Goal: Task Accomplishment & Management: Use online tool/utility

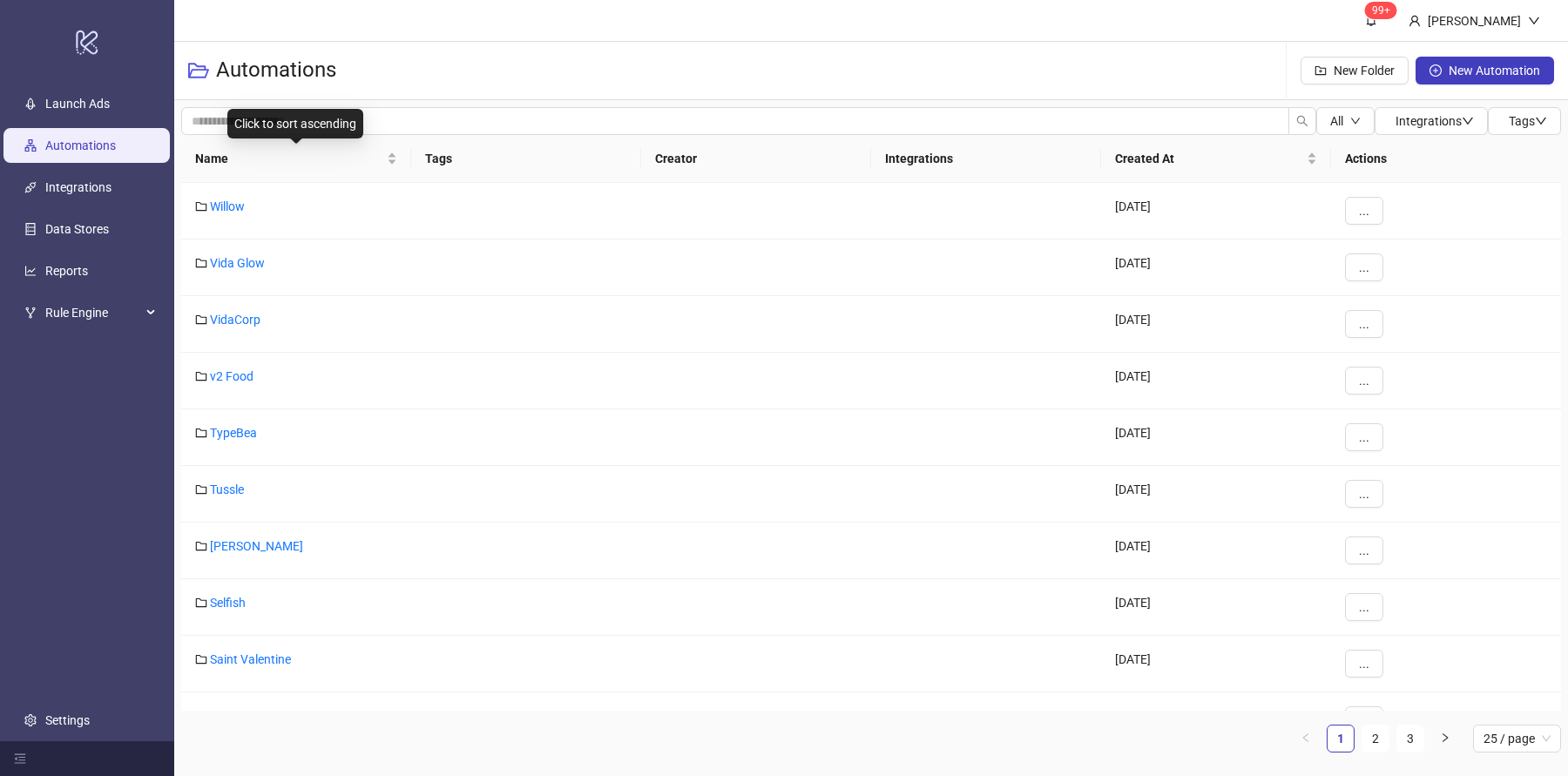
click at [393, 164] on div "Name" at bounding box center [296, 158] width 202 height 19
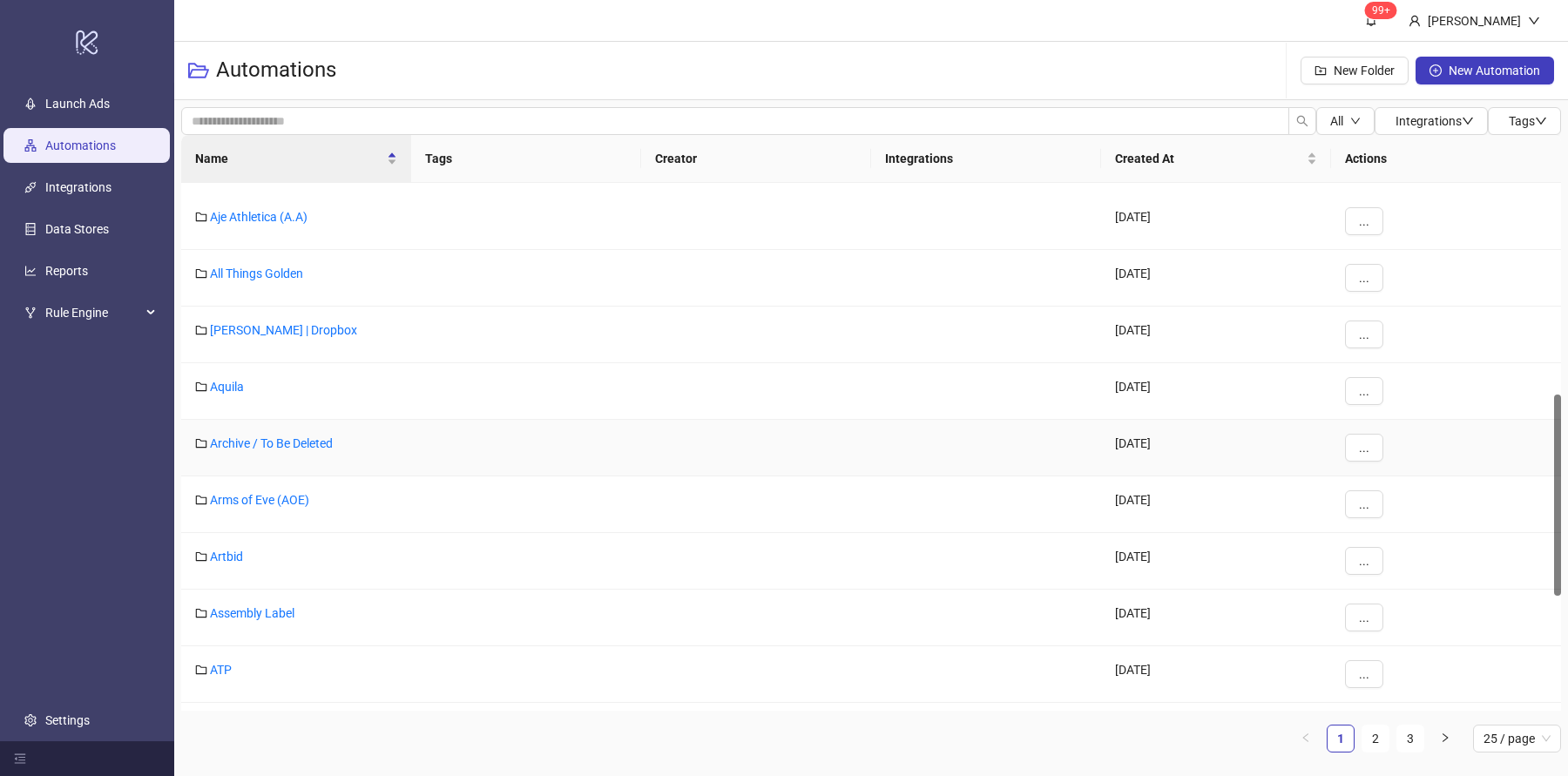
scroll to position [744, 0]
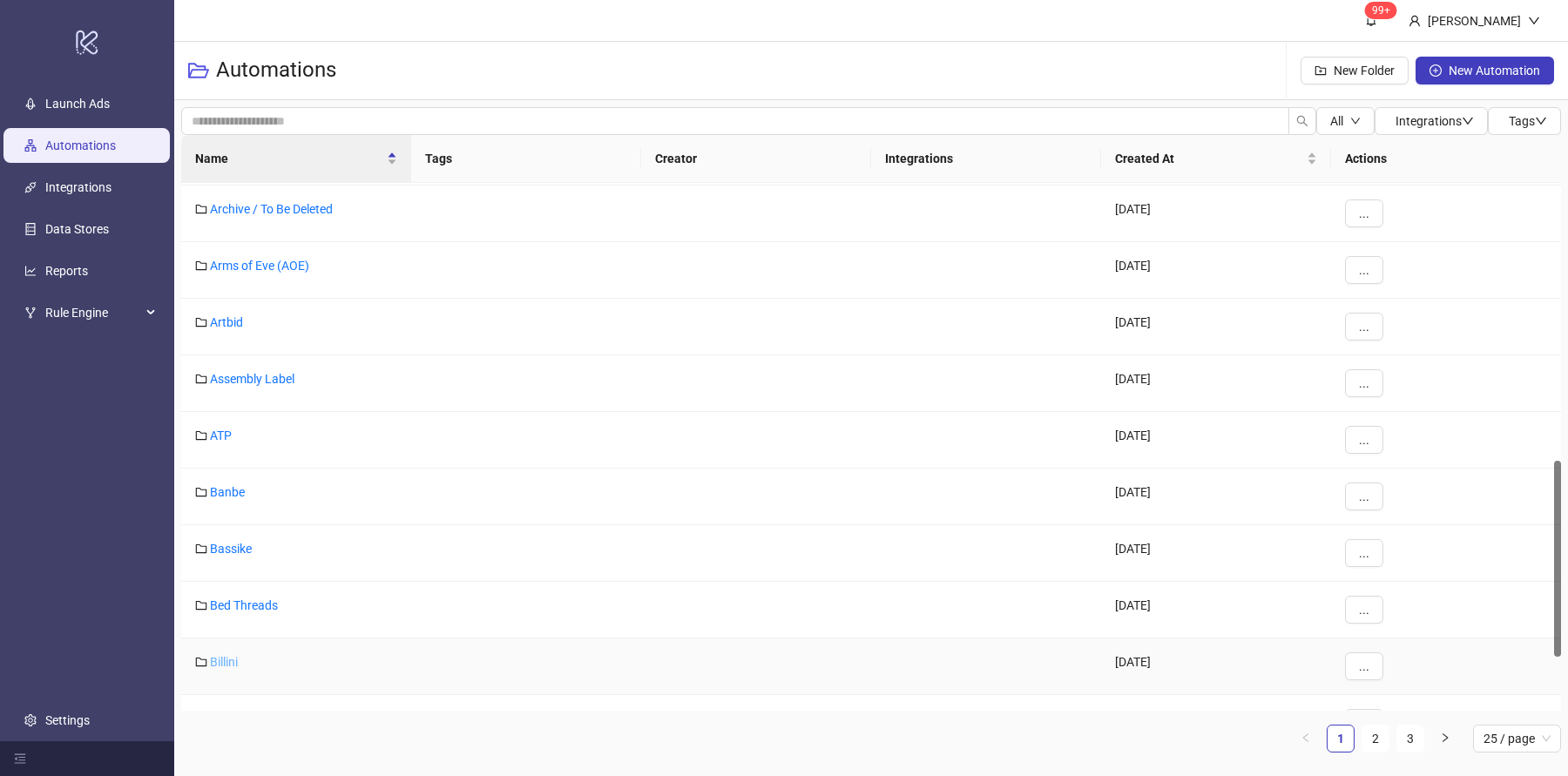
click at [227, 663] on link "Billini" at bounding box center [223, 662] width 28 height 14
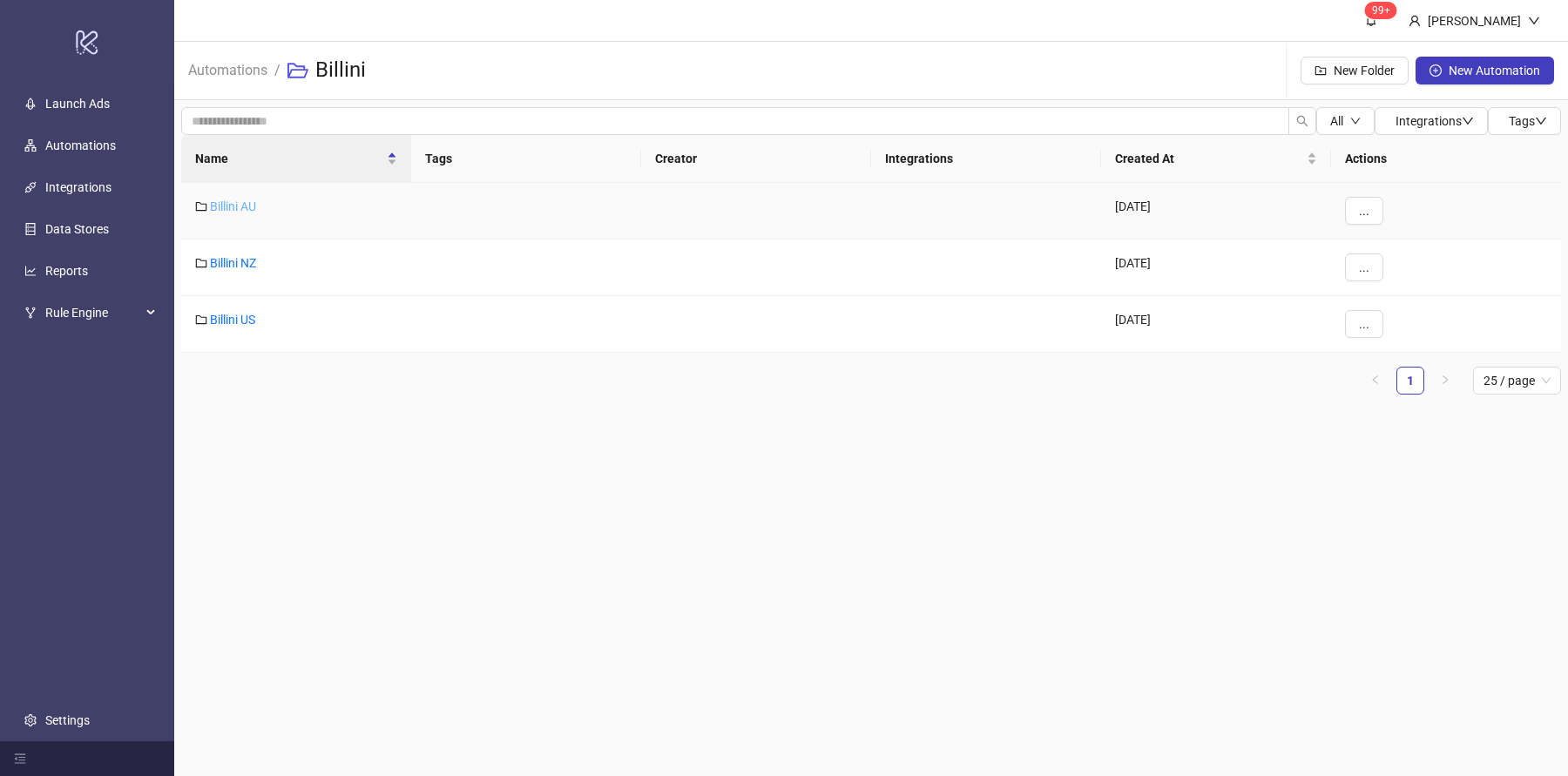
click at [228, 210] on link "Billini AU" at bounding box center [233, 207] width 47 height 14
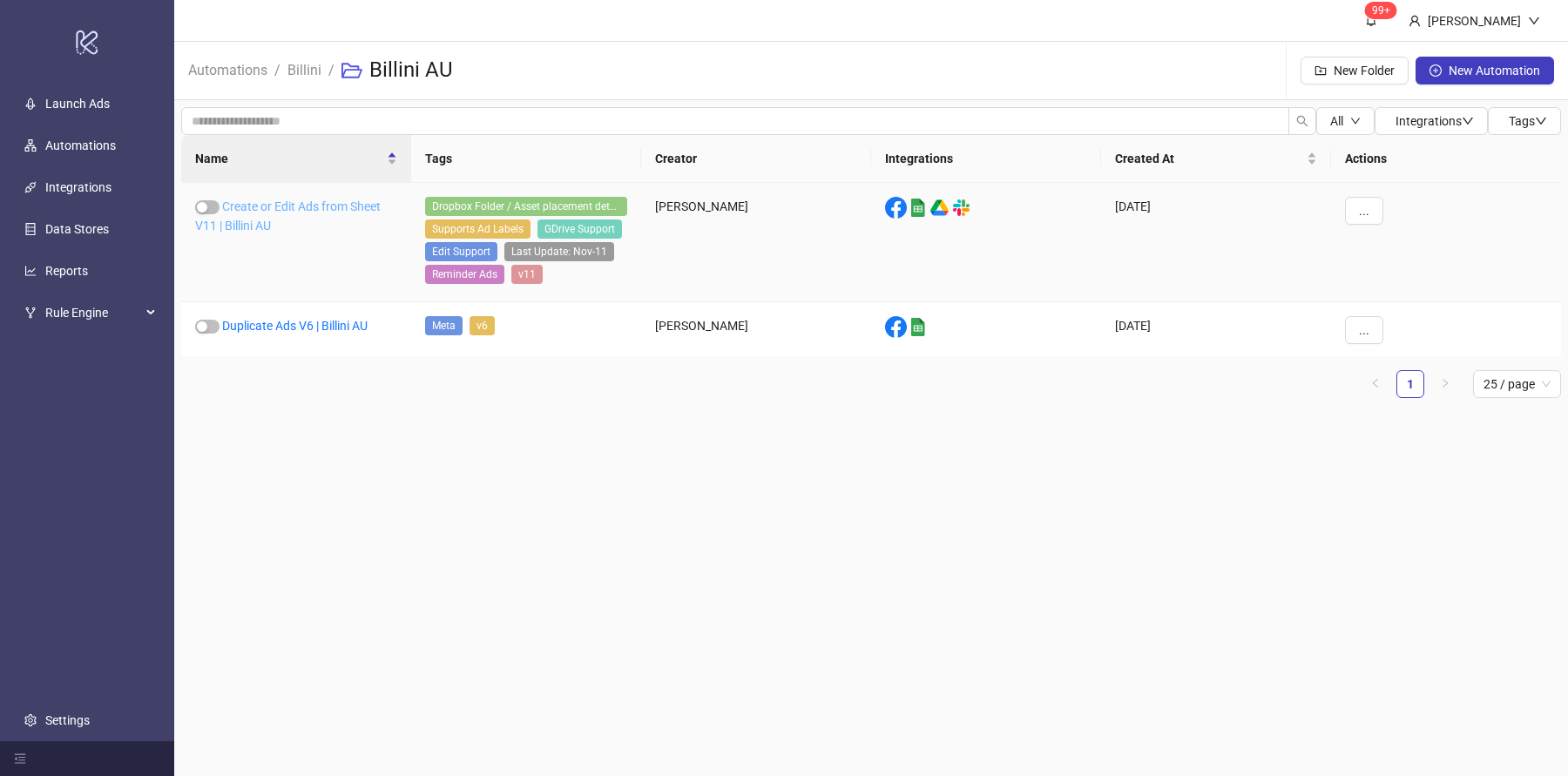
click at [342, 209] on link "Create or Edit Ads from Sheet V11 | Billini AU" at bounding box center [287, 216] width 185 height 33
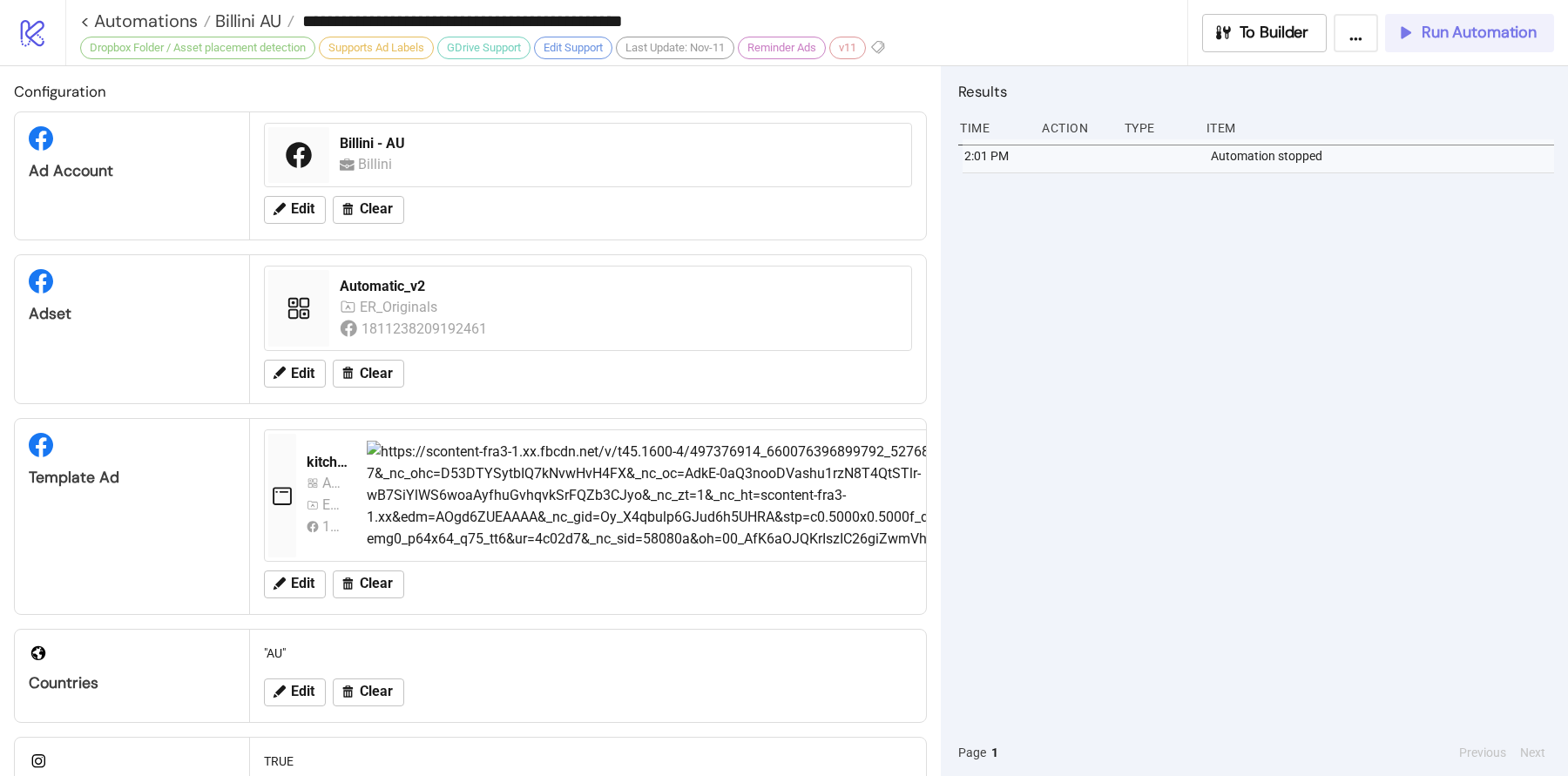
click at [1467, 31] on span "Run Automation" at bounding box center [1479, 32] width 114 height 20
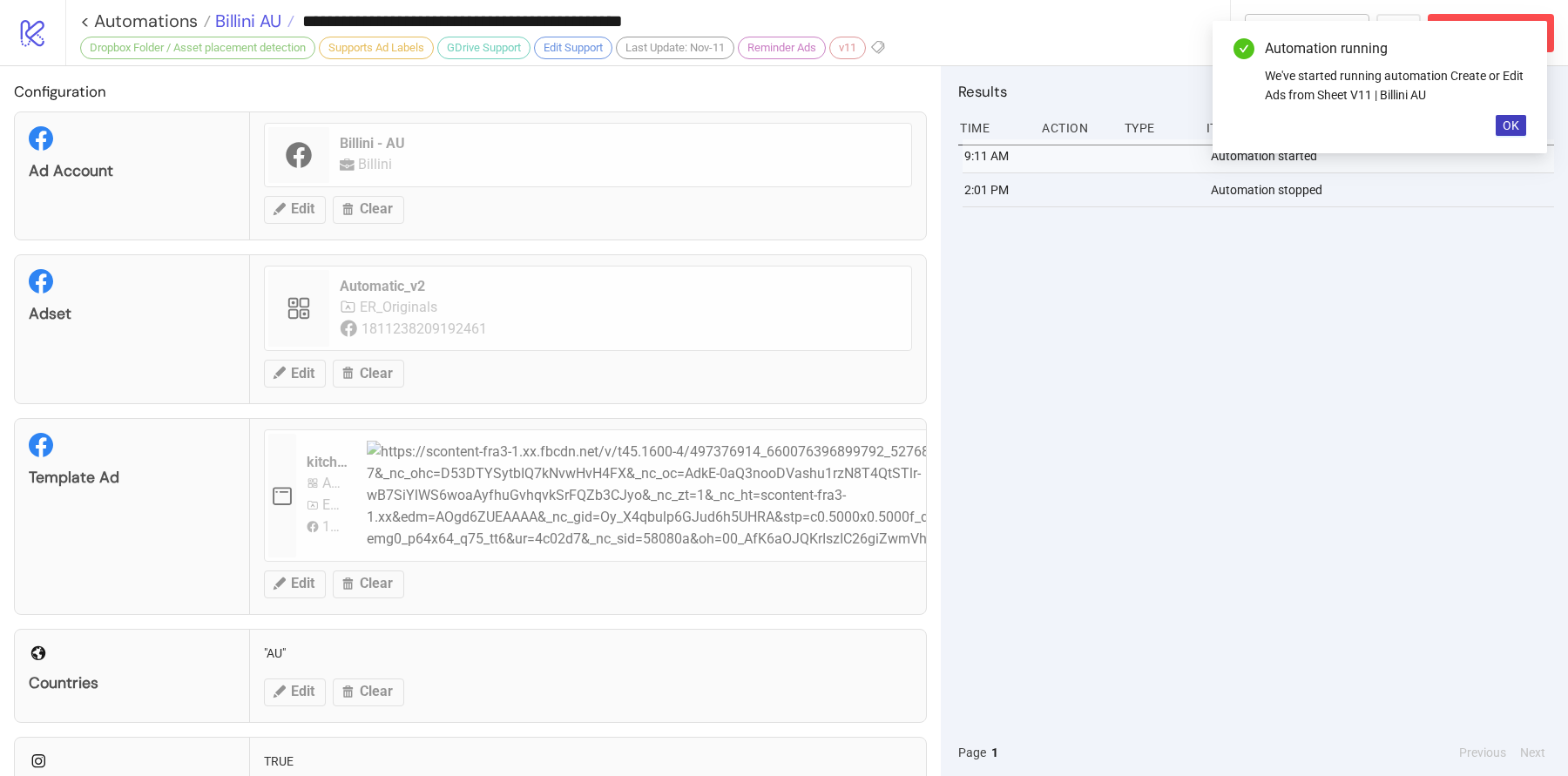
click at [259, 28] on span "Billini AU" at bounding box center [245, 20] width 71 height 22
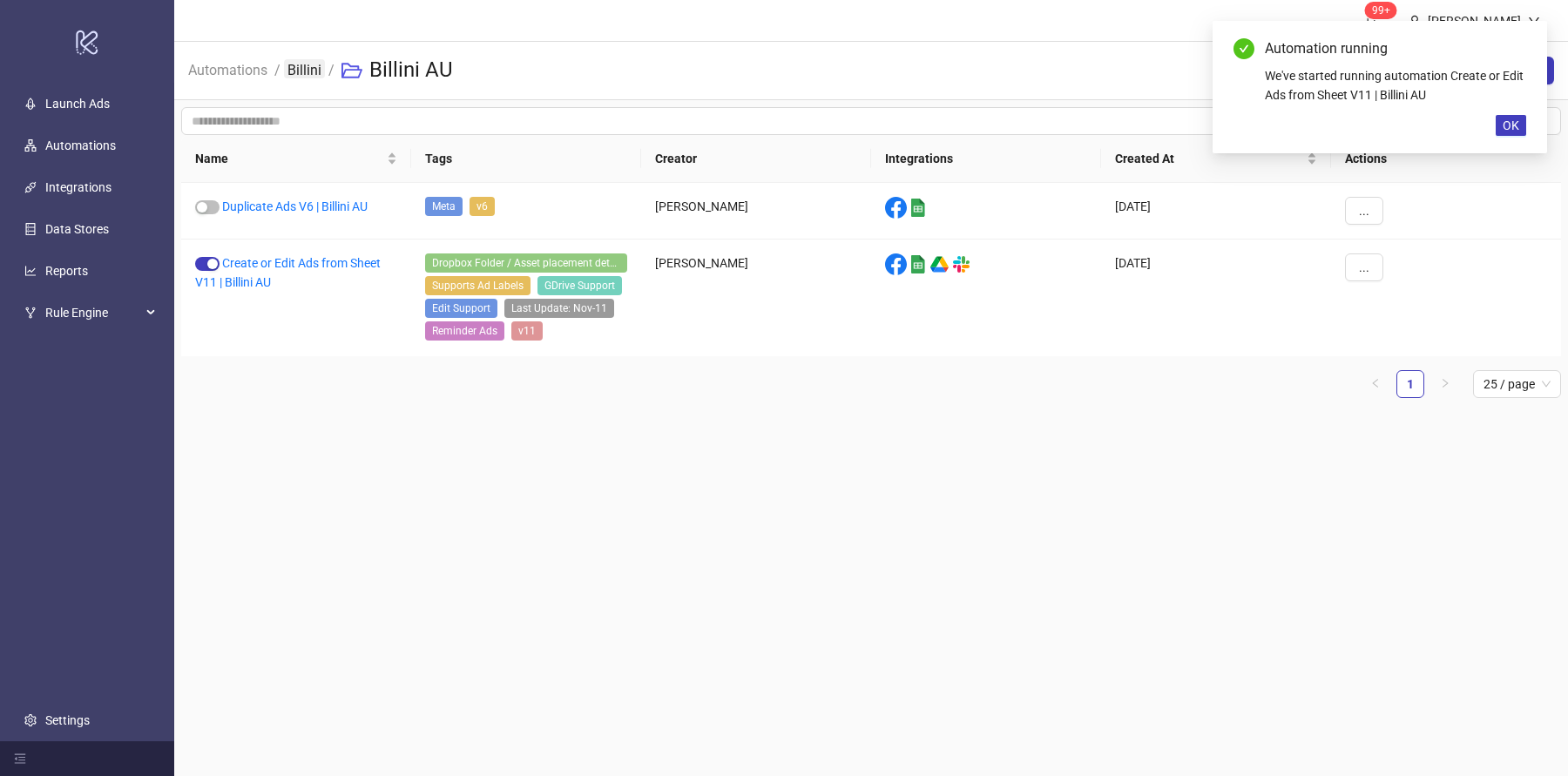
click at [302, 69] on link "Billini" at bounding box center [305, 69] width 41 height 19
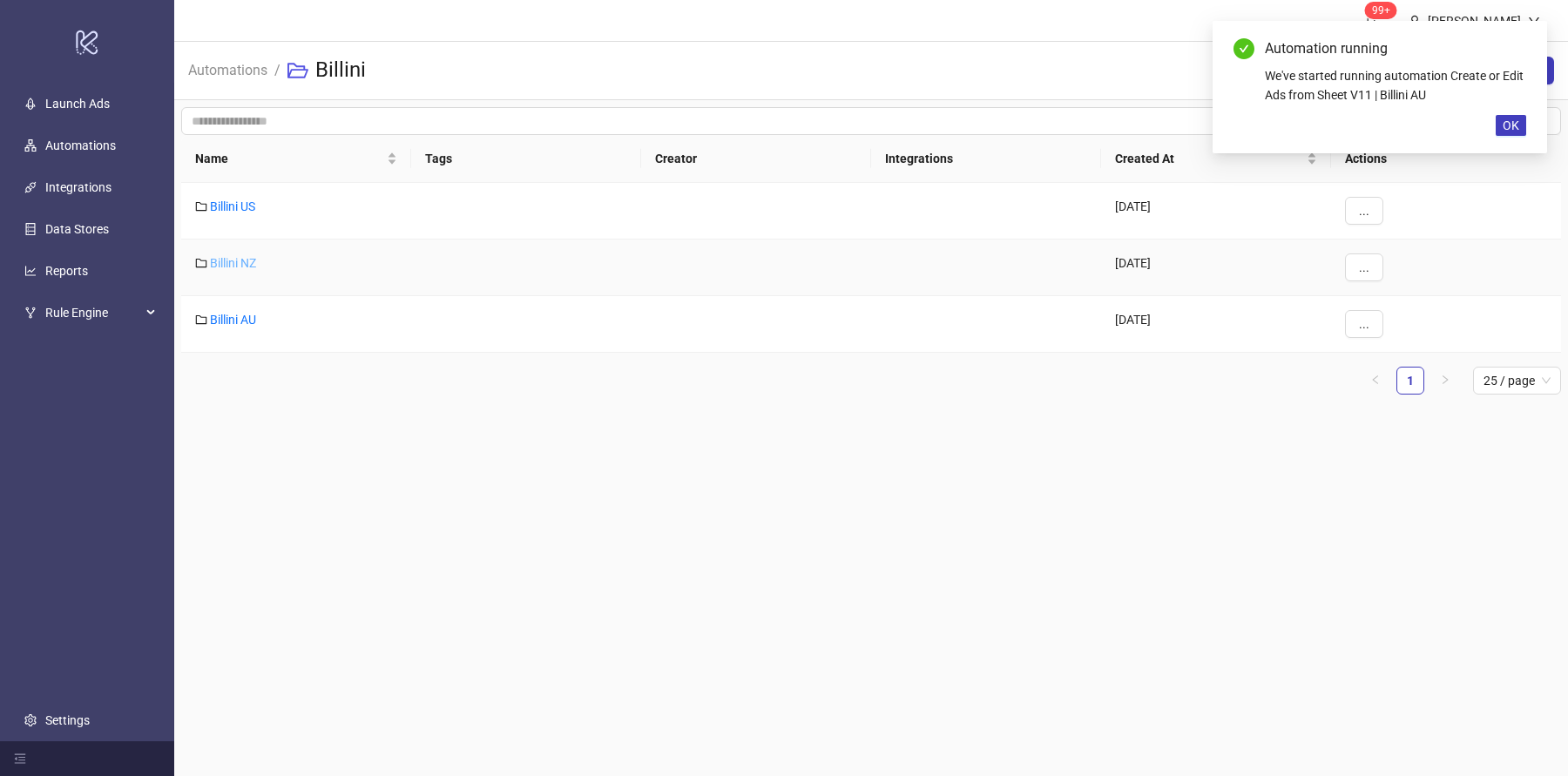
click at [245, 266] on link "Billini NZ" at bounding box center [233, 263] width 47 height 14
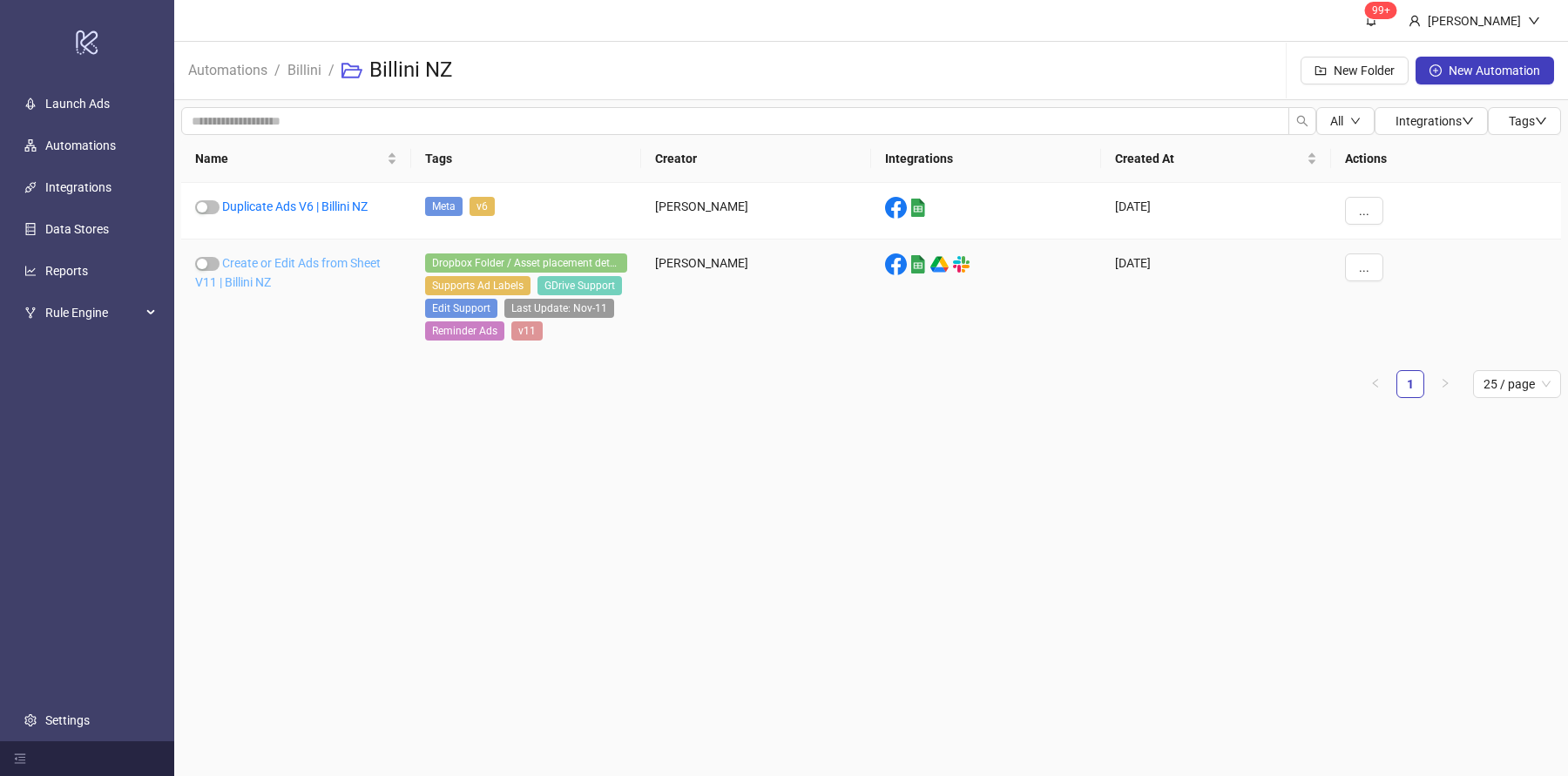
click at [328, 260] on link "Create or Edit Ads from Sheet V11 | Billini NZ" at bounding box center [287, 273] width 185 height 33
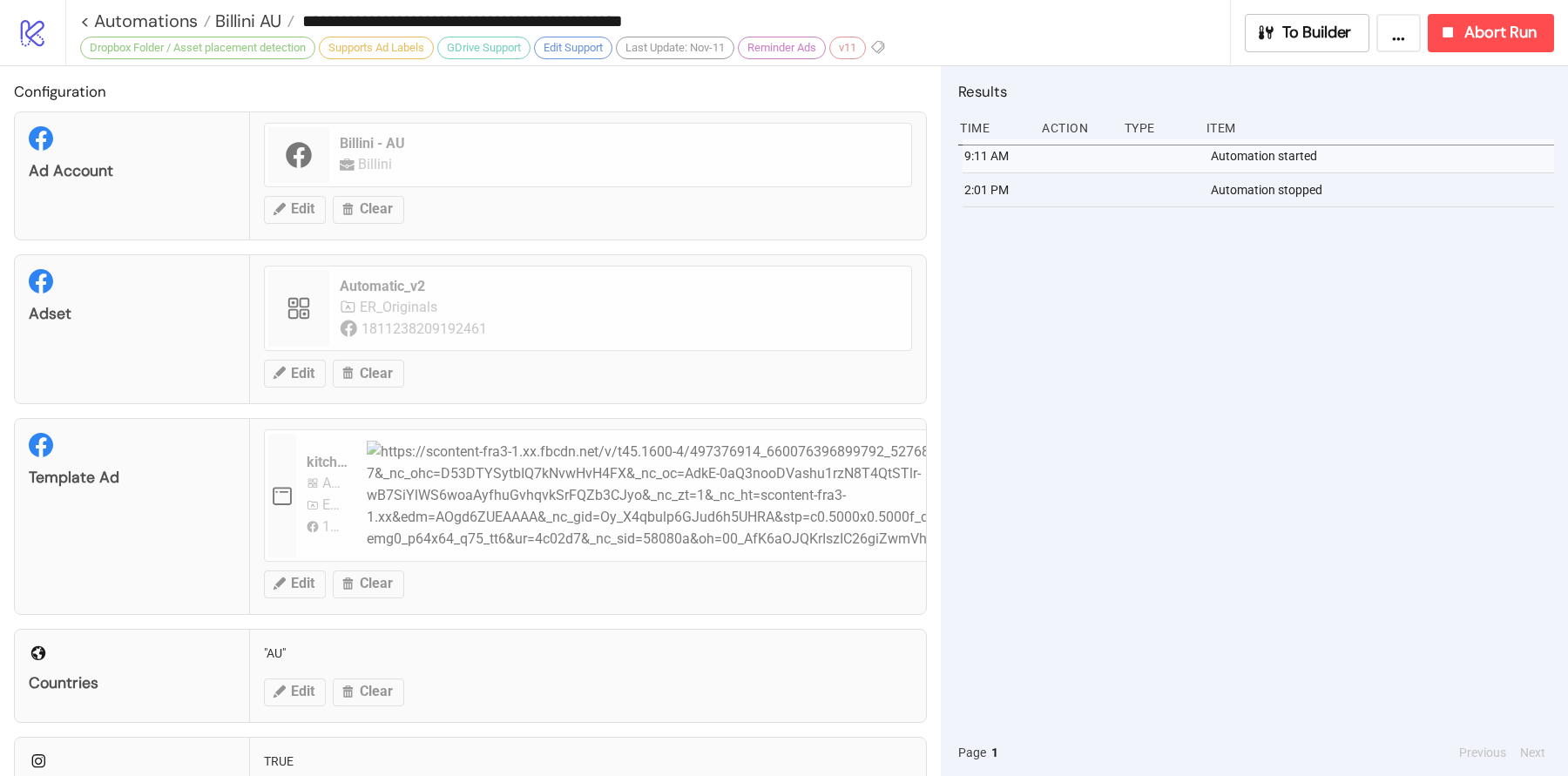
type input "**********"
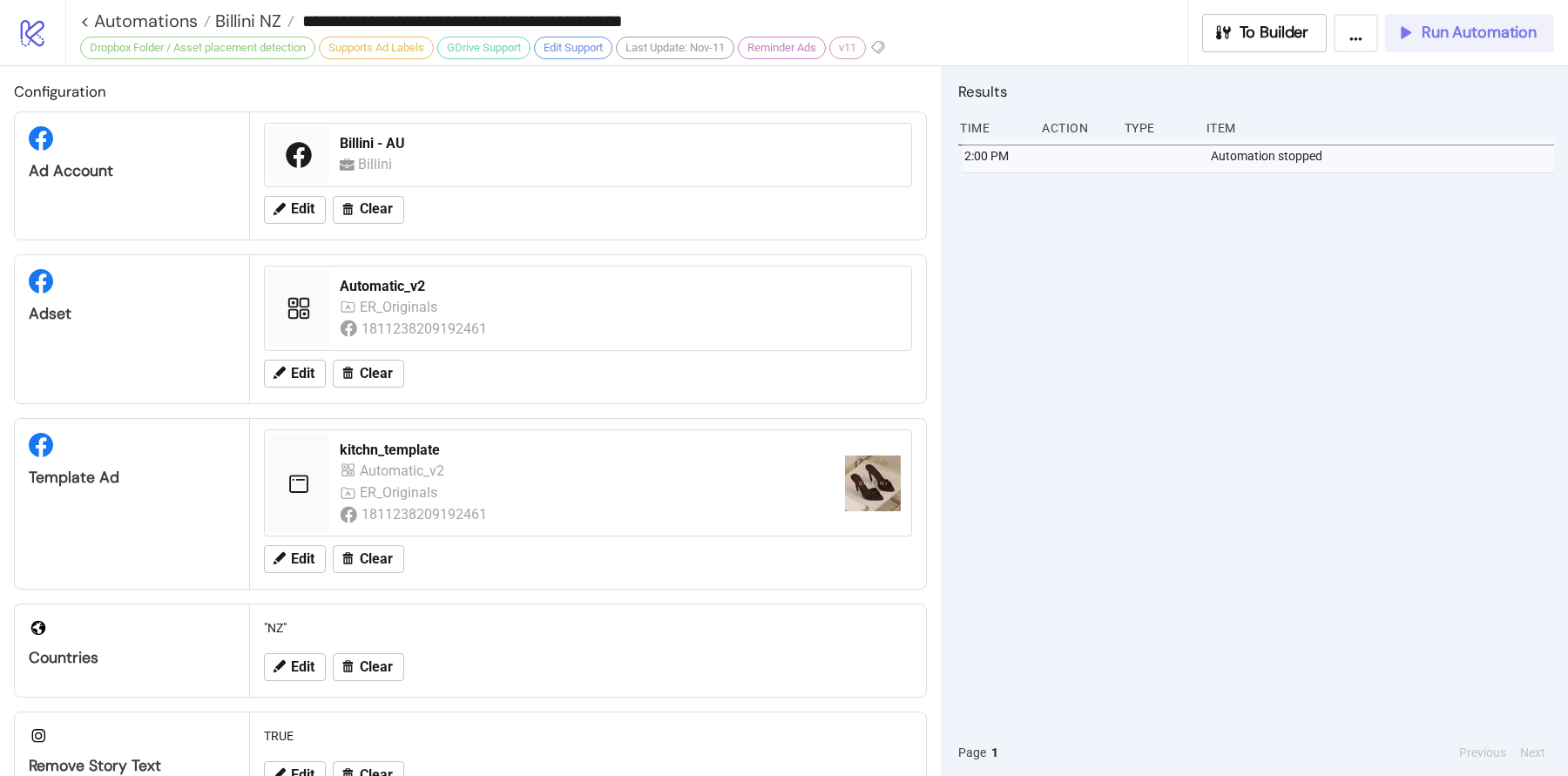
click at [1438, 39] on span "Run Automation" at bounding box center [1479, 32] width 114 height 20
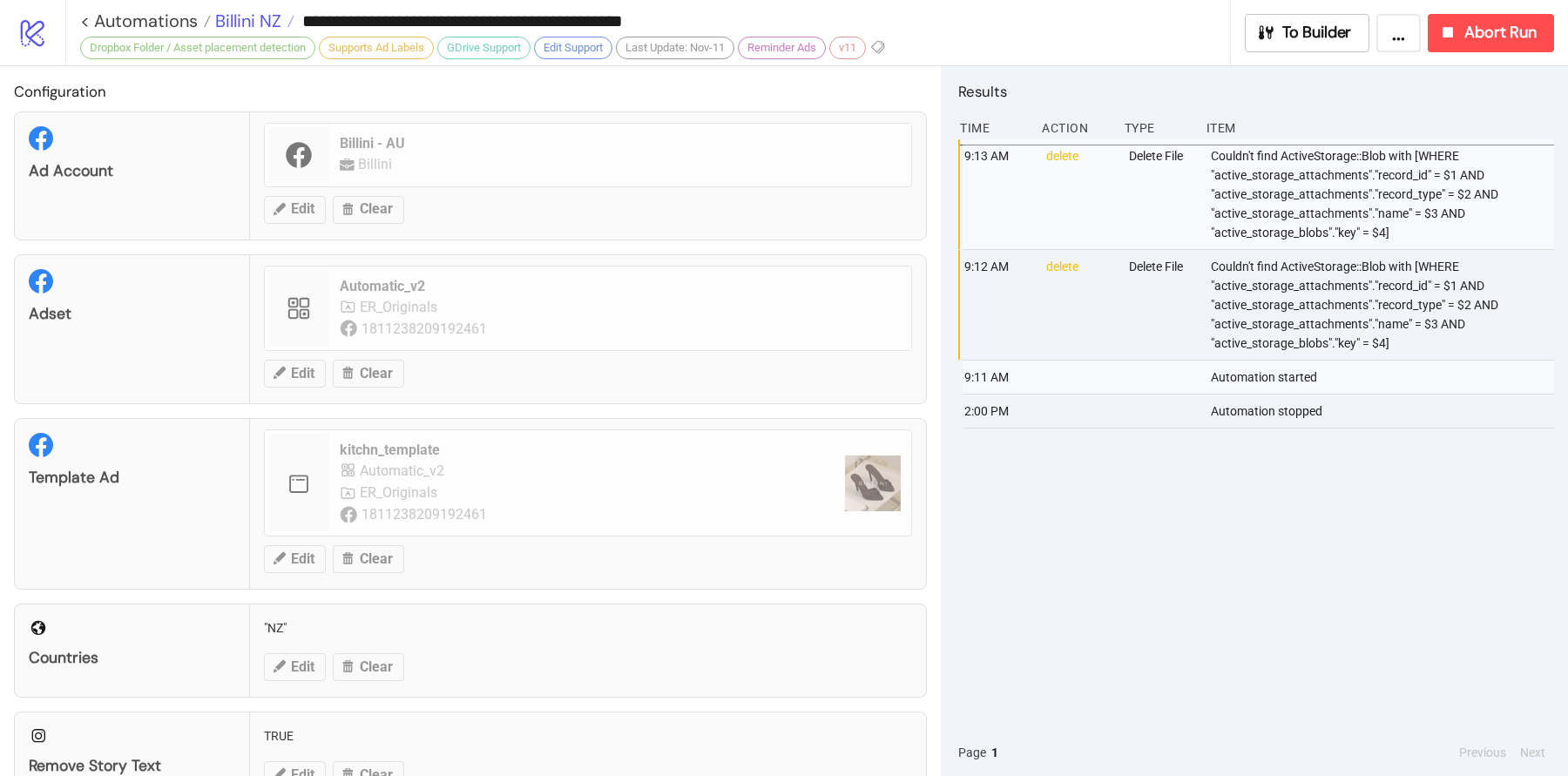
click at [239, 16] on span "Billini NZ" at bounding box center [245, 20] width 71 height 22
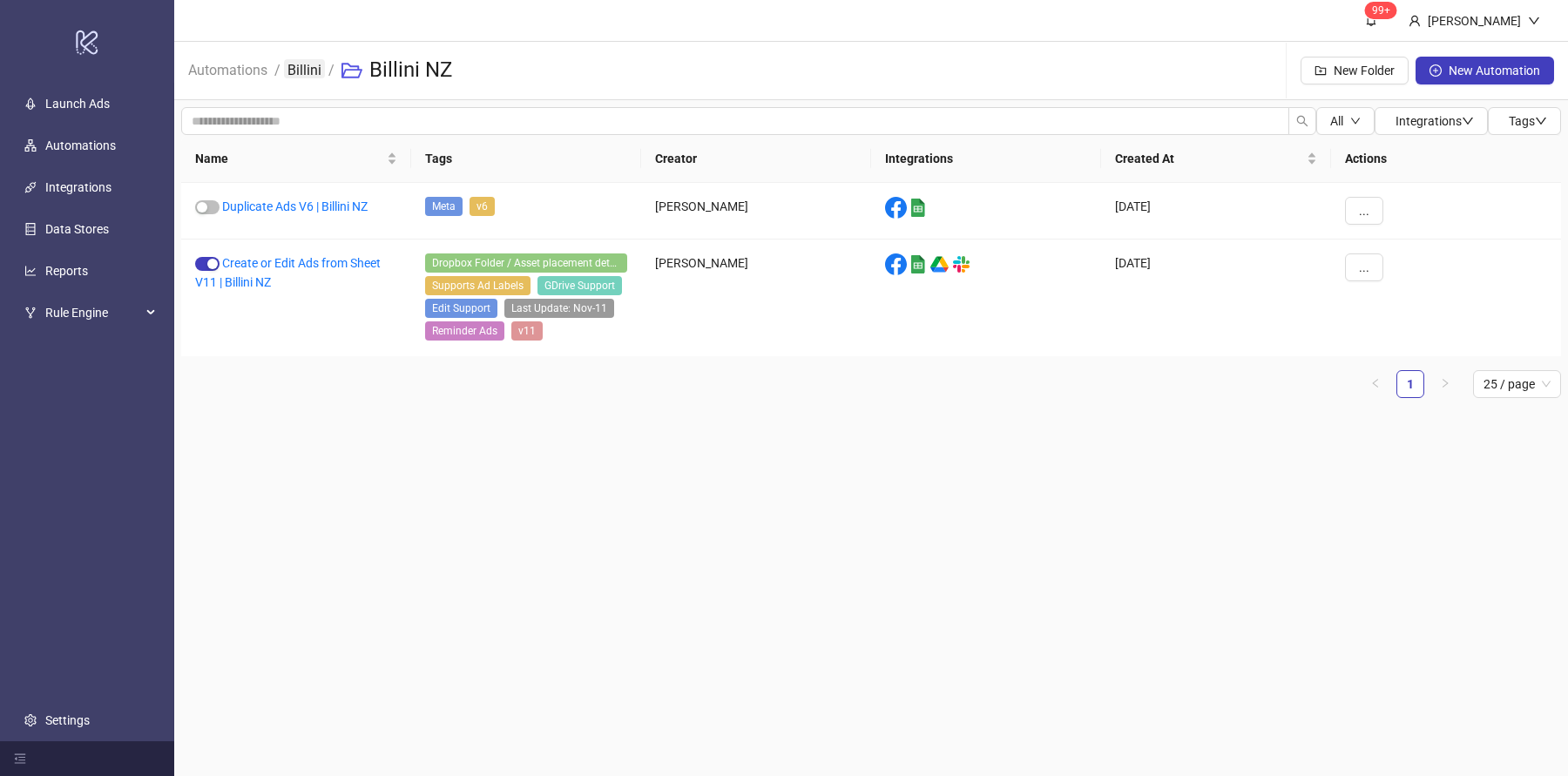
click at [301, 68] on link "Billini" at bounding box center [305, 69] width 41 height 19
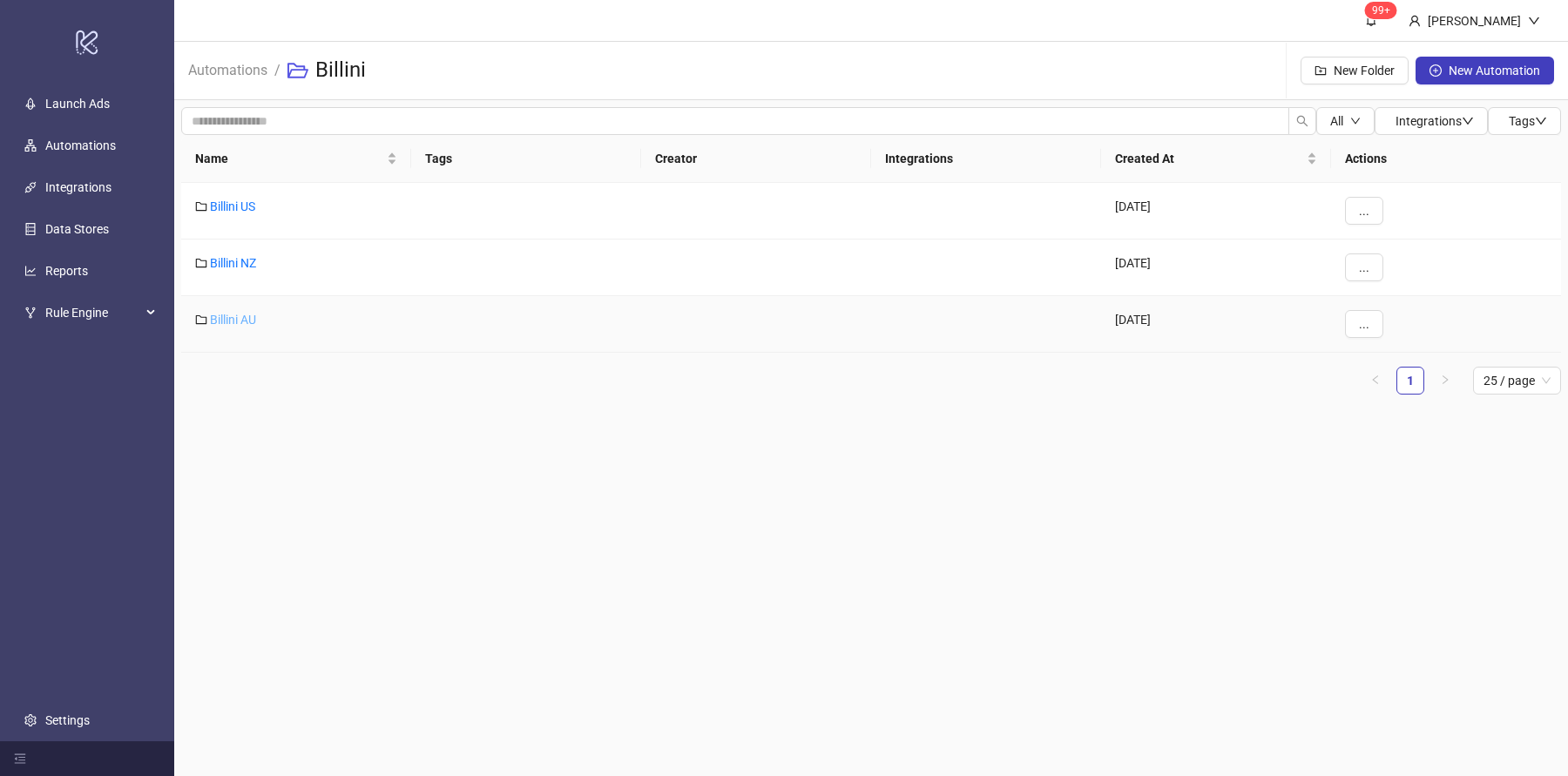
click at [252, 317] on link "Billini AU" at bounding box center [233, 319] width 47 height 14
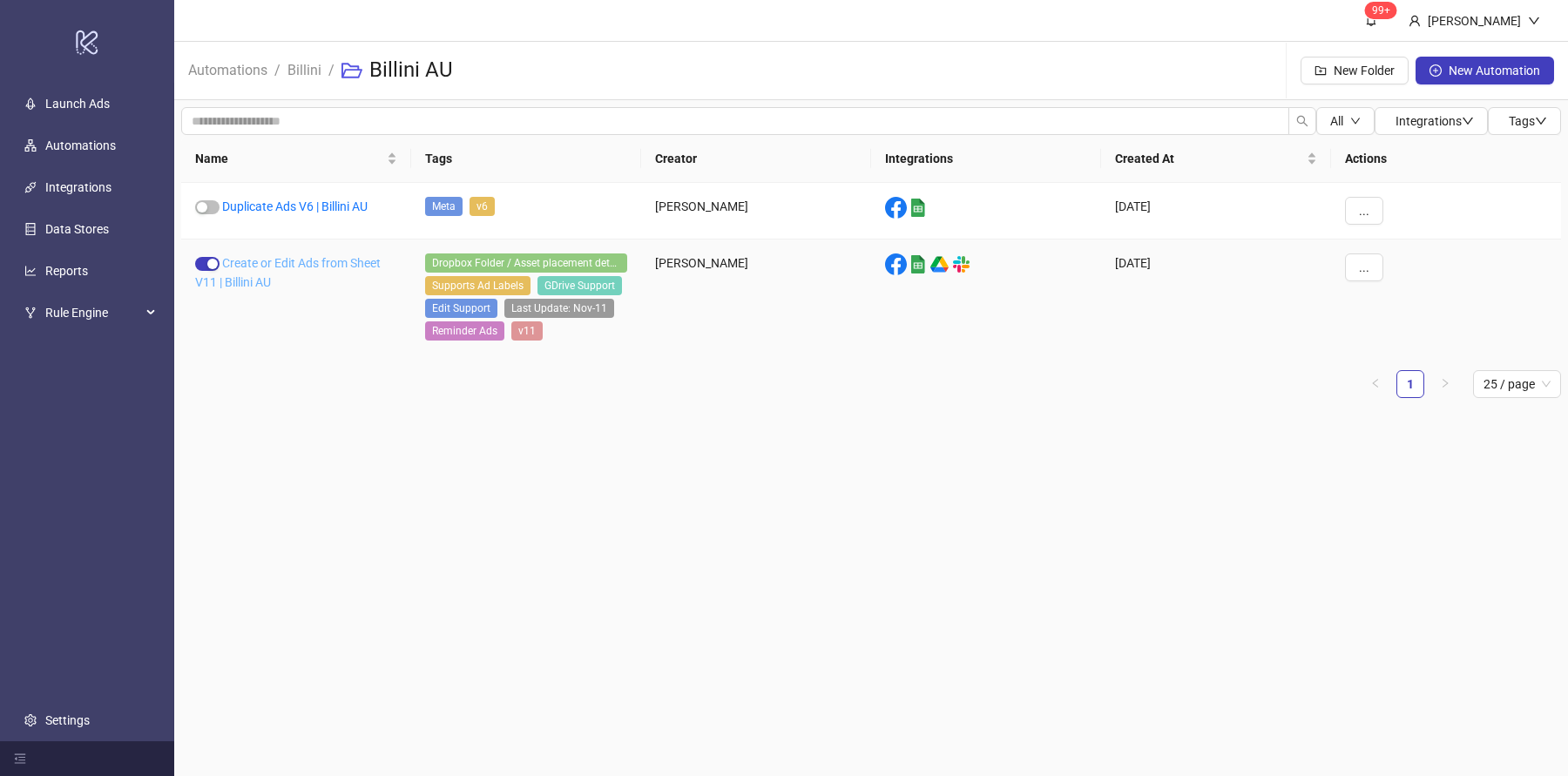
click at [312, 262] on link "Create or Edit Ads from Sheet V11 | Billini AU" at bounding box center [287, 273] width 185 height 33
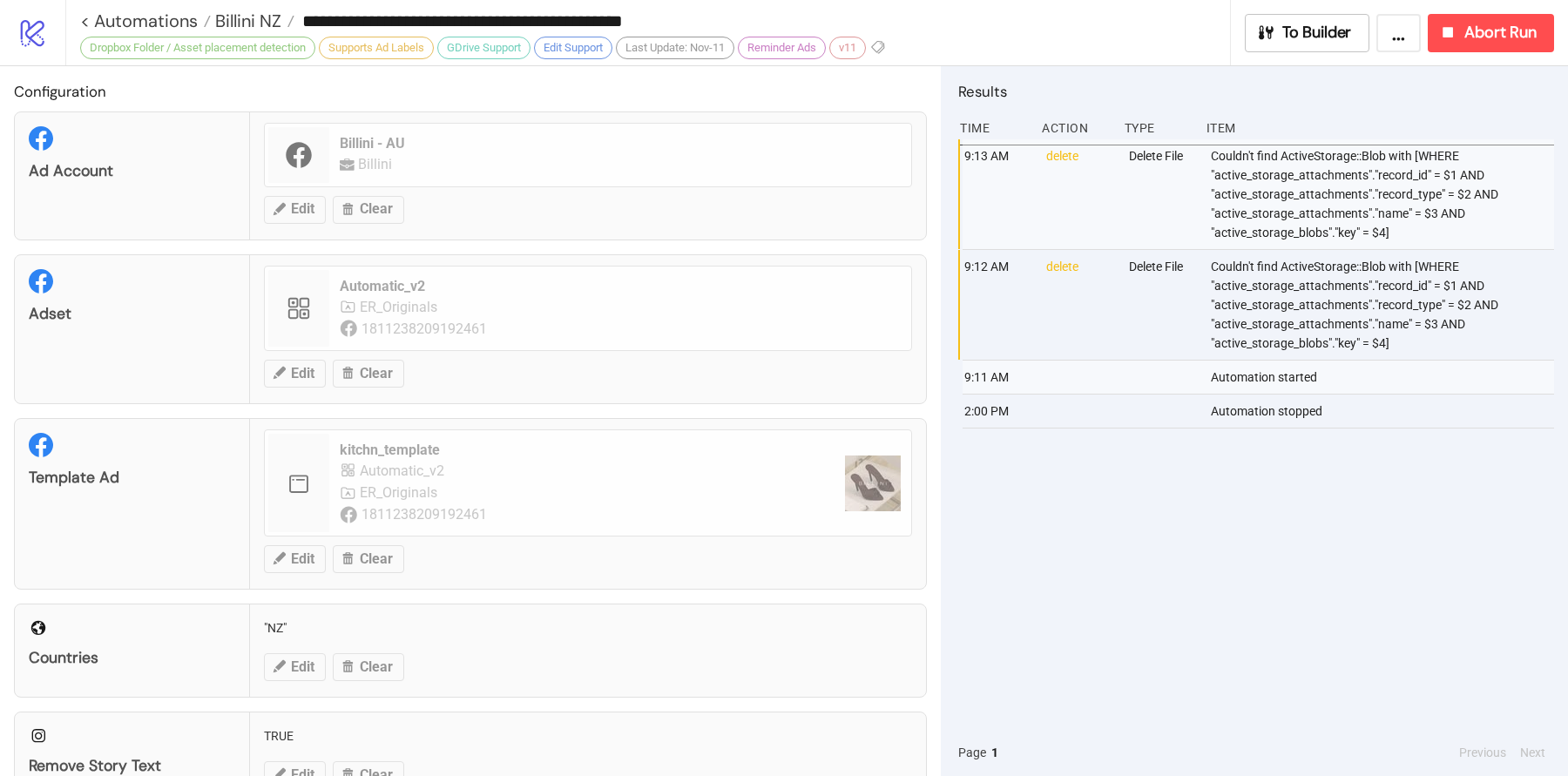
type input "**********"
